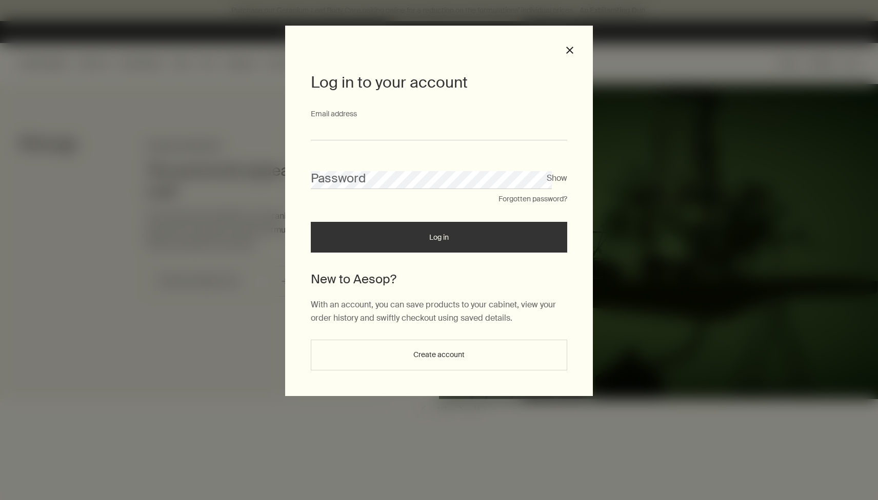
click at [461, 139] on input "Email address" at bounding box center [439, 131] width 256 height 19
type input "**********"
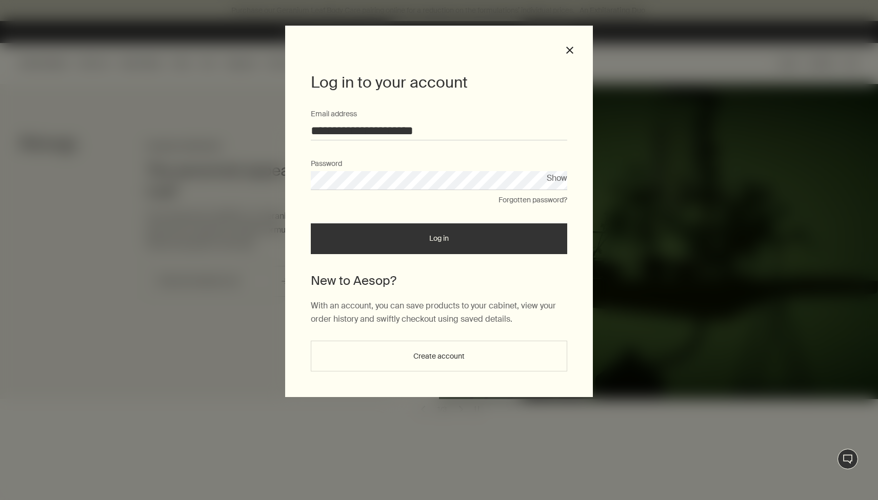
click at [420, 247] on button "Log in" at bounding box center [439, 239] width 256 height 31
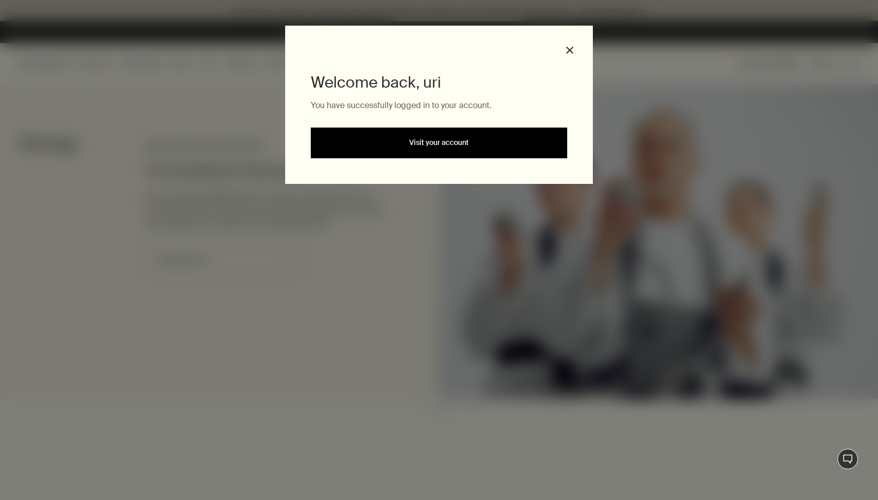
click at [444, 133] on link "Visit your account" at bounding box center [439, 143] width 256 height 31
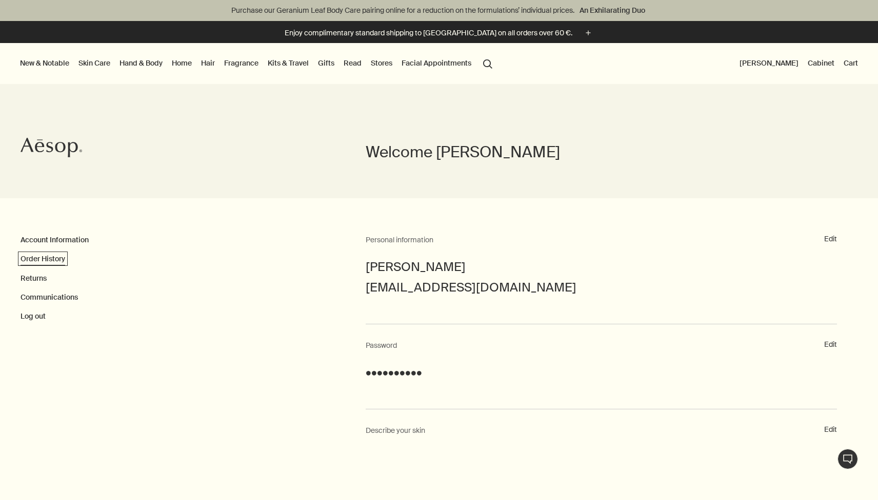
click at [41, 264] on link "Order History" at bounding box center [43, 258] width 45 height 9
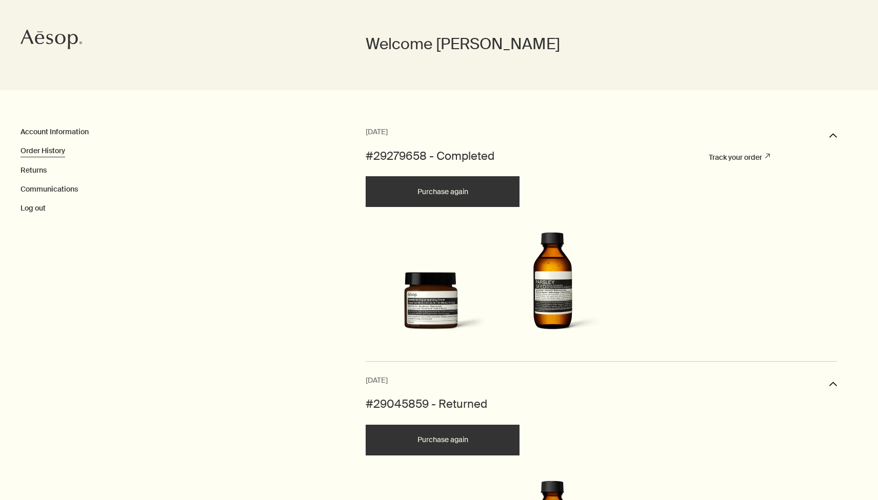
scroll to position [110, 0]
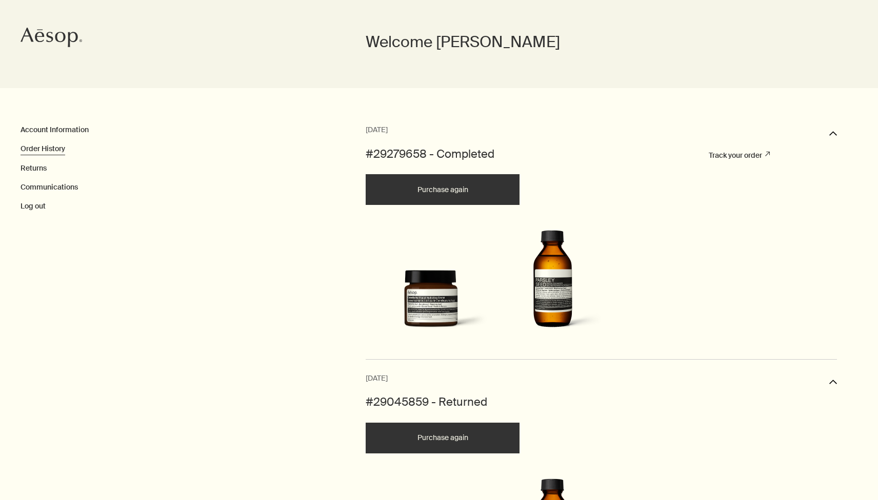
click at [436, 191] on button "Purchase again" at bounding box center [443, 189] width 154 height 31
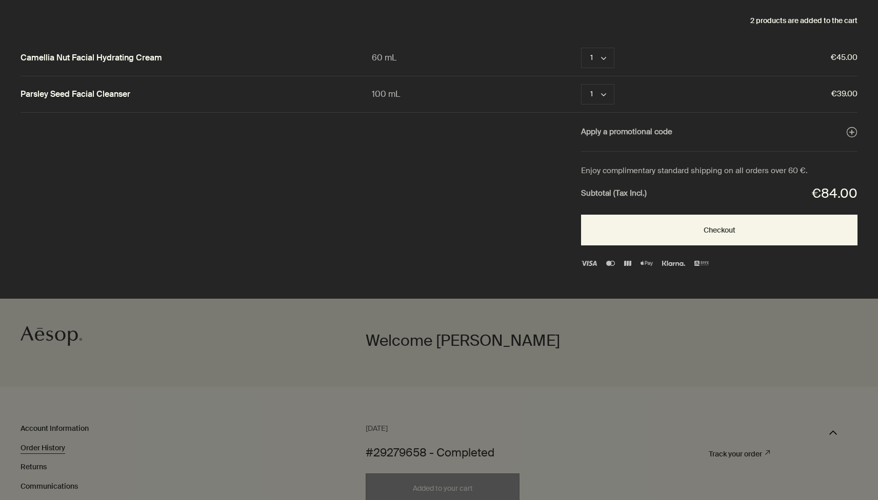
scroll to position [0, 0]
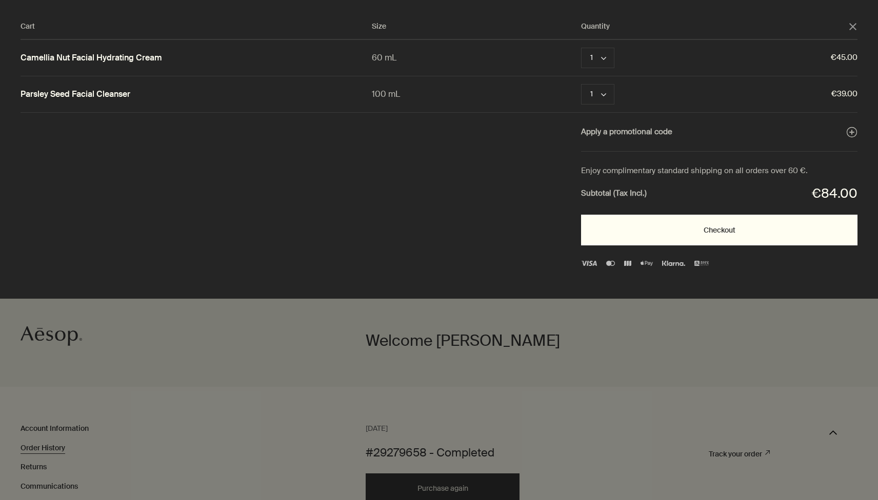
click at [629, 236] on button "Checkout" at bounding box center [719, 230] width 276 height 31
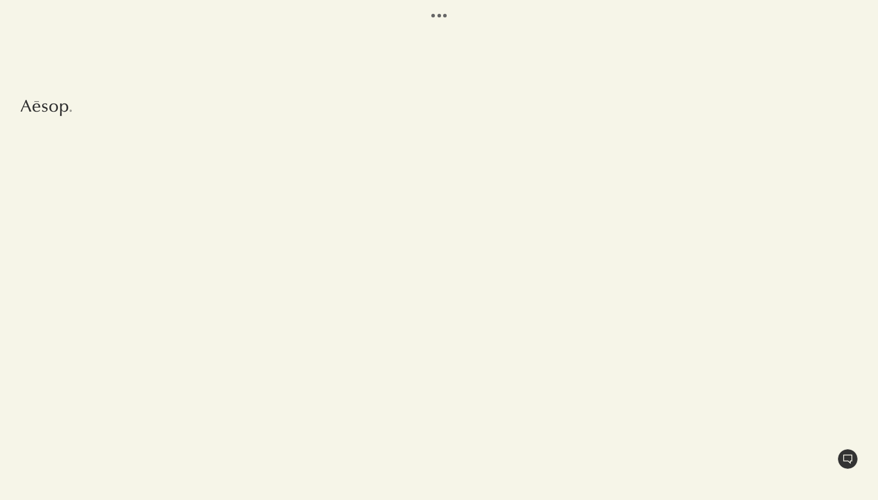
select select "PT"
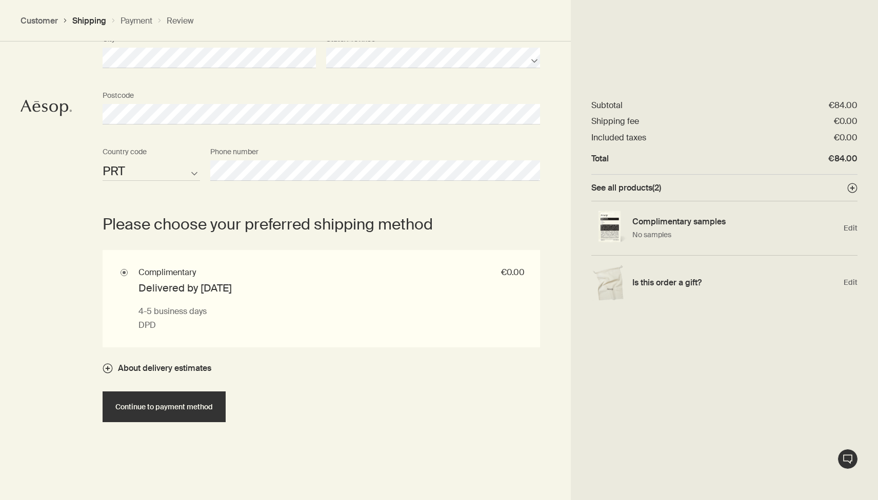
scroll to position [562, 0]
click at [162, 419] on button "Continue to payment method" at bounding box center [164, 406] width 123 height 31
select select "PT"
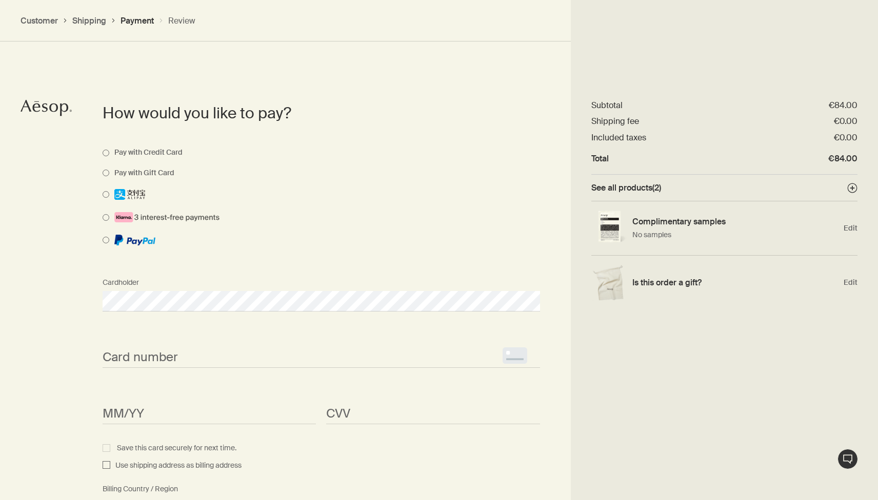
scroll to position [513, 0]
select select "PT"
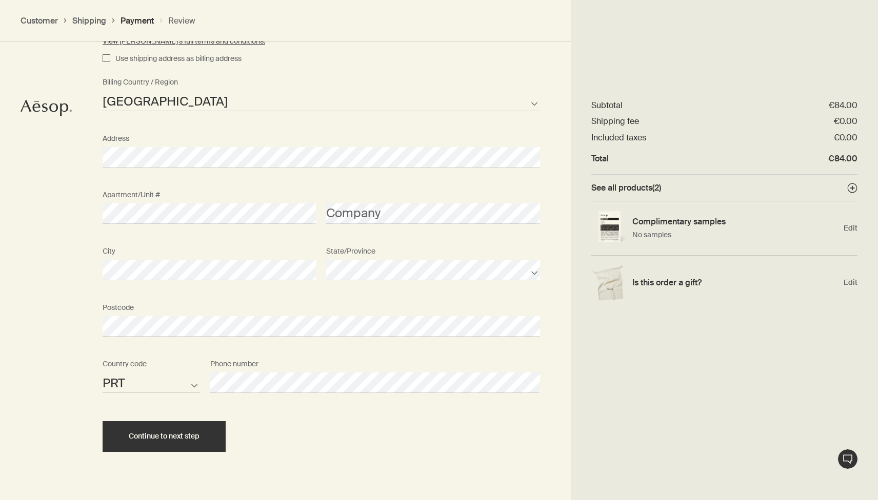
scroll to position [781, 0]
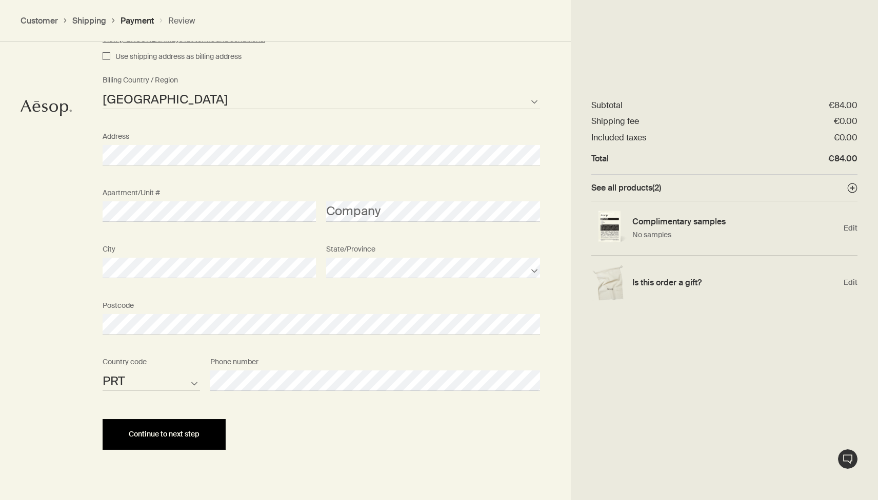
click at [161, 435] on span "Continue to next step" at bounding box center [164, 435] width 71 height 8
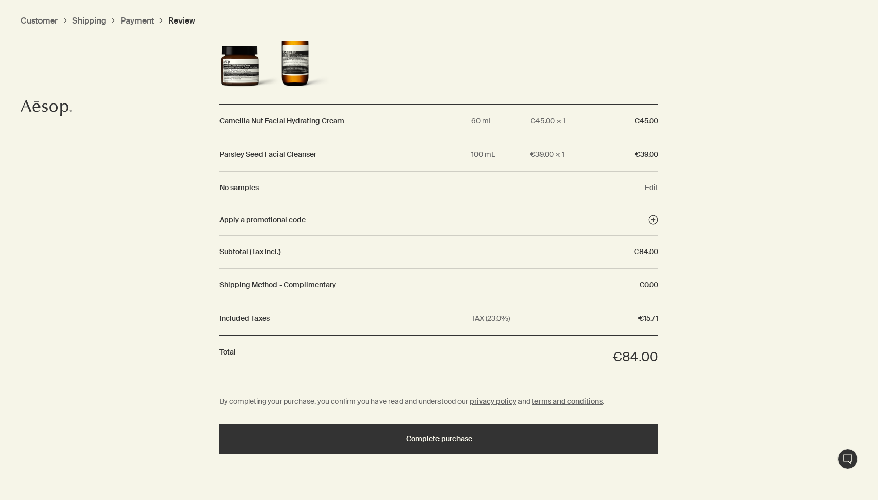
scroll to position [856, 0]
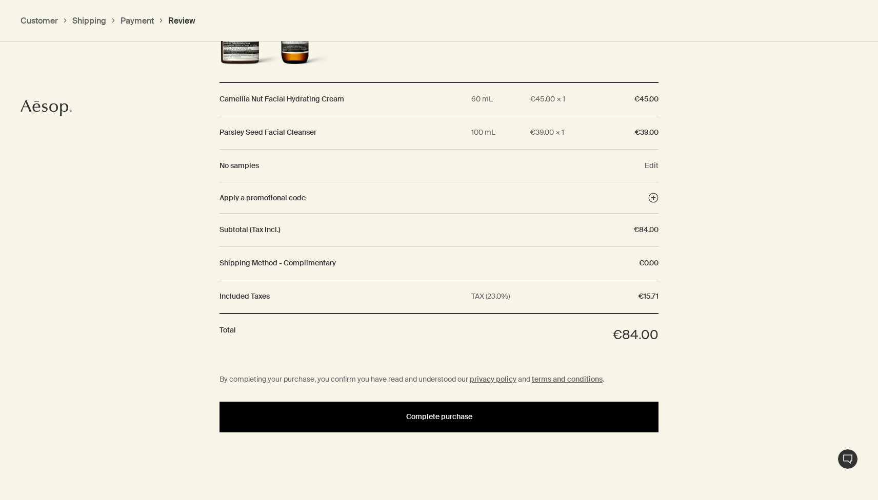
click at [333, 421] on button "Complete purchase" at bounding box center [438, 417] width 439 height 31
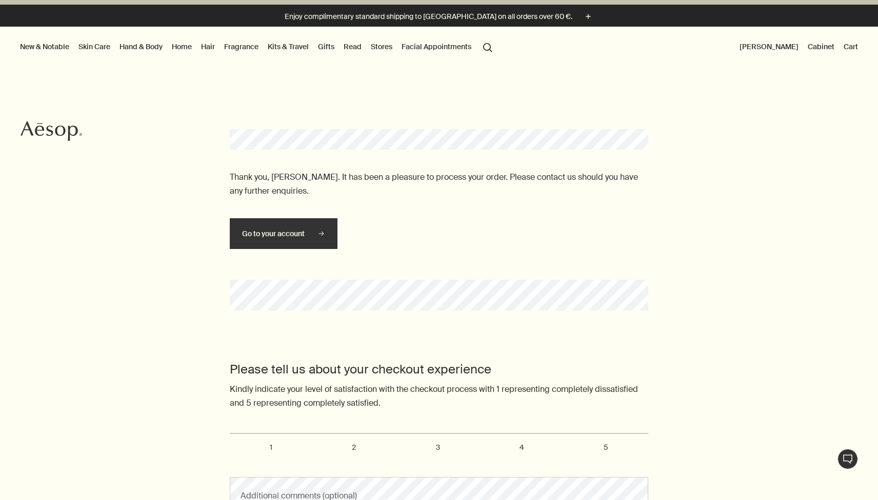
scroll to position [30, 0]
